Goal: Obtain resource: Download file/media

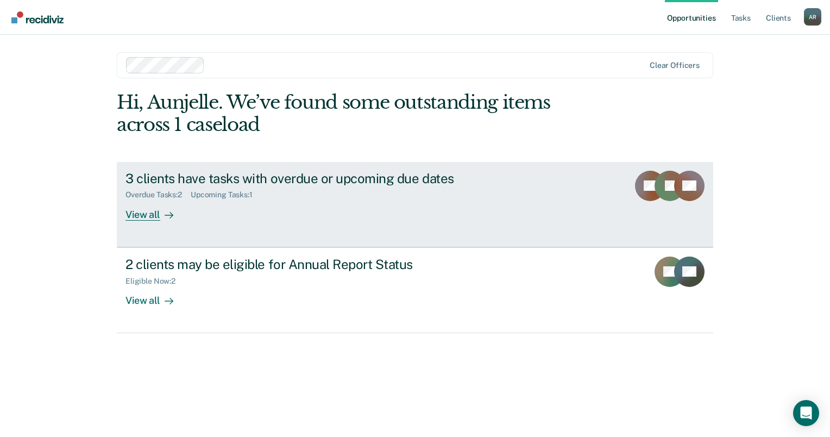
click at [154, 213] on div "View all" at bounding box center [155, 209] width 61 height 21
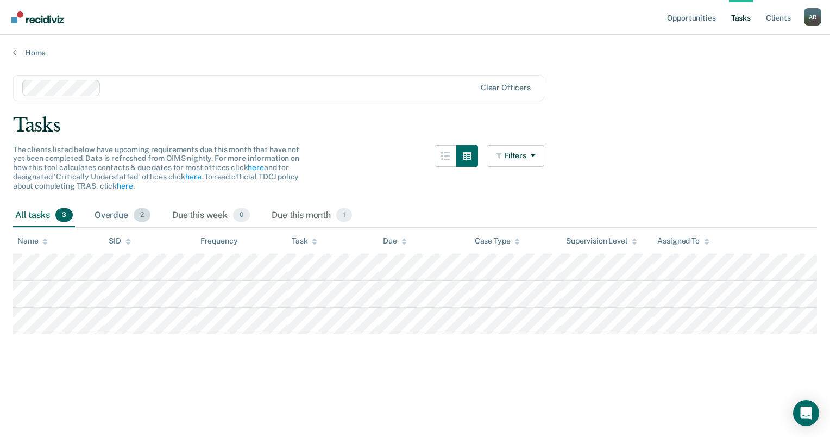
click at [113, 220] on div "Overdue 2" at bounding box center [122, 216] width 60 height 24
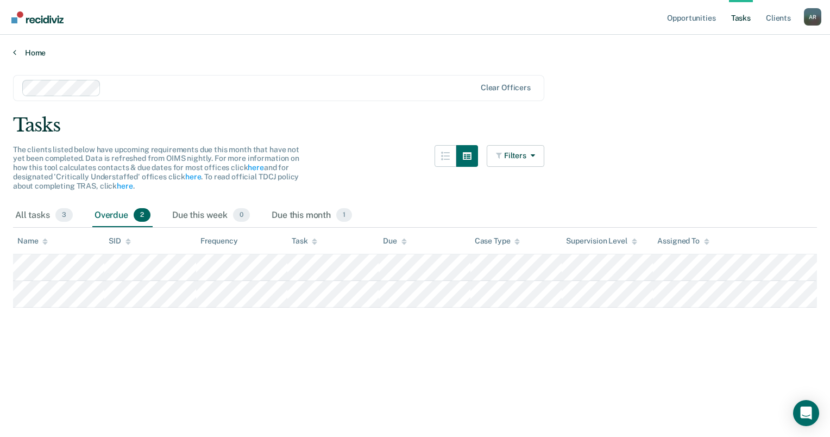
click at [24, 56] on link "Home" at bounding box center [415, 53] width 804 height 10
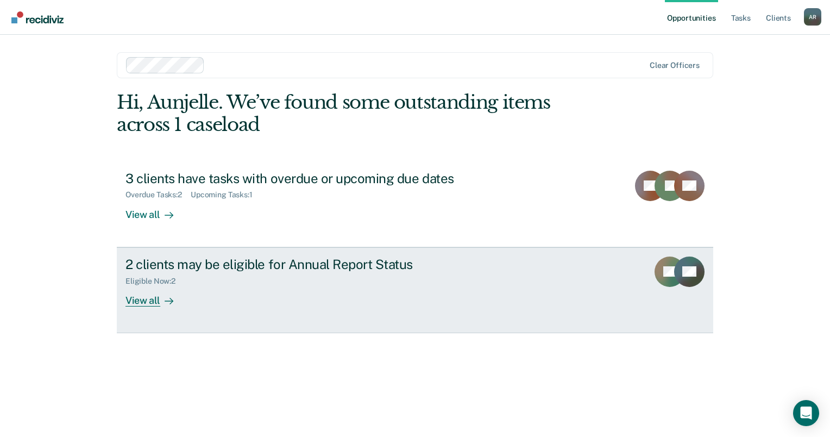
click at [195, 272] on div "Eligible Now : 2" at bounding box center [315, 279] width 381 height 14
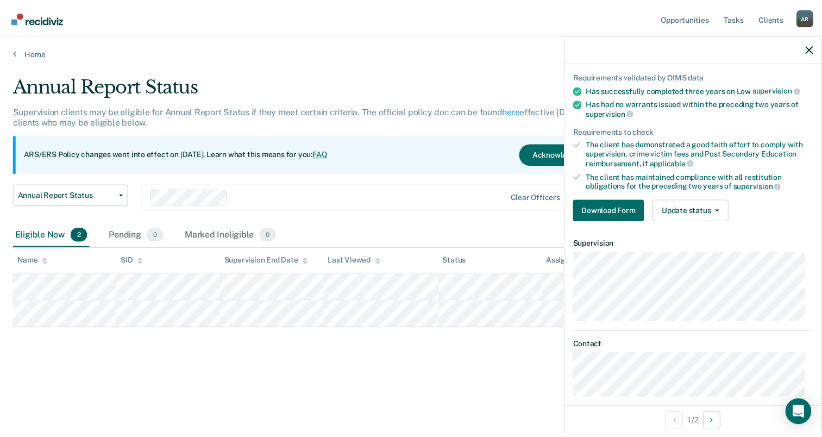
scroll to position [84, 0]
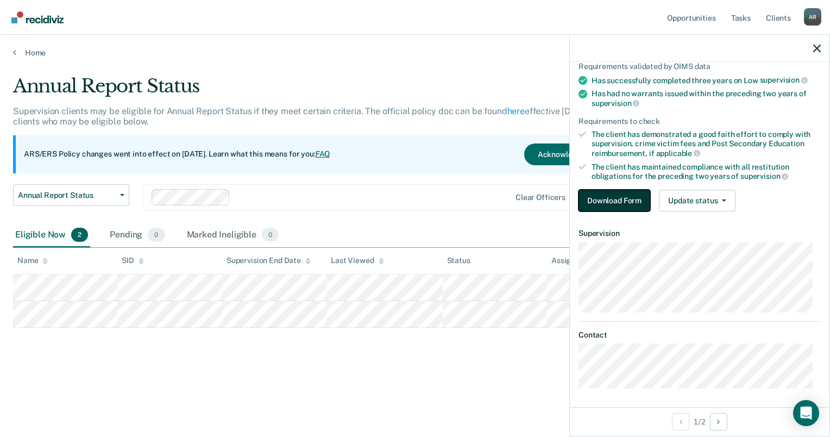
click at [643, 200] on button "Download Form" at bounding box center [614, 201] width 72 height 22
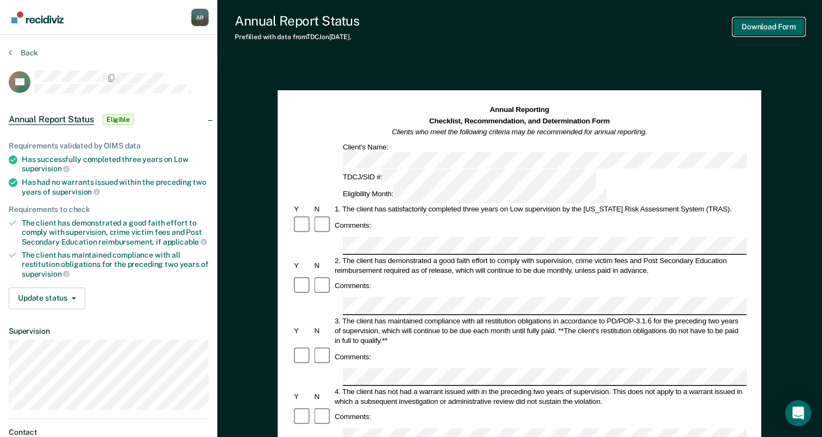
click at [799, 29] on button "Download Form" at bounding box center [769, 27] width 72 height 18
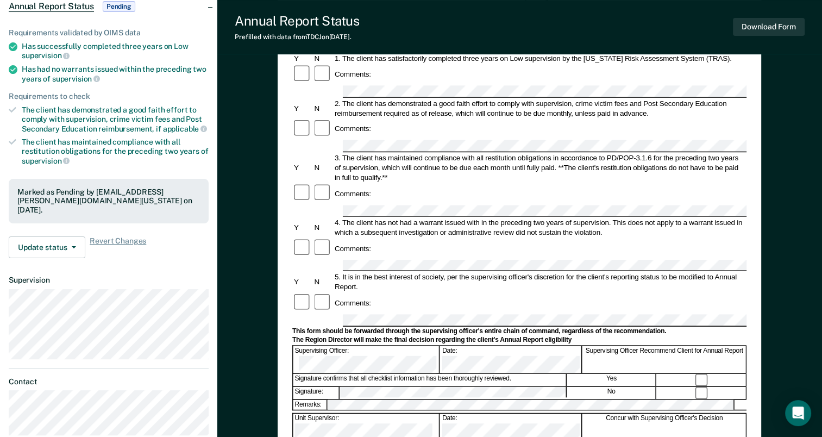
scroll to position [54, 0]
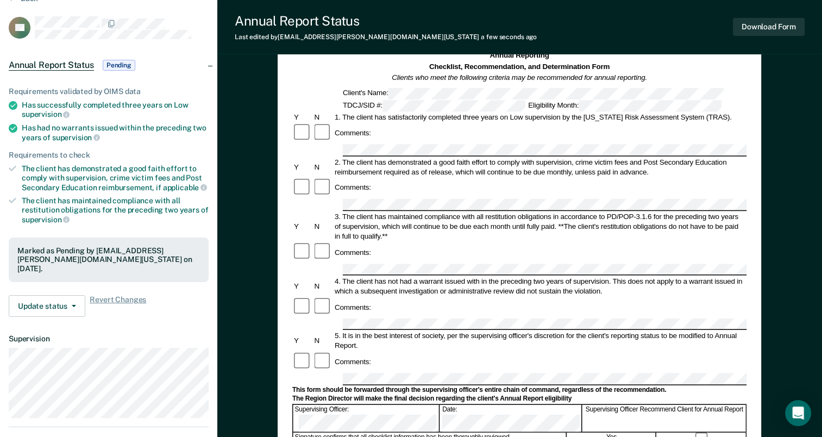
click at [306, 129] on div at bounding box center [302, 133] width 20 height 21
